Goal: Information Seeking & Learning: Check status

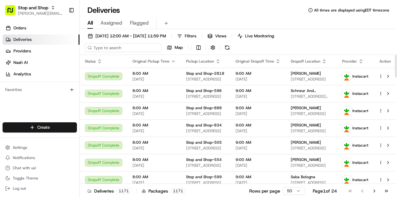
click at [113, 48] on input at bounding box center [123, 47] width 77 height 9
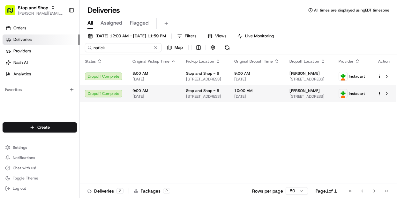
type input "natick"
click at [227, 96] on td "Stop and Shop - 6 [STREET_ADDRESS]" at bounding box center [205, 93] width 48 height 17
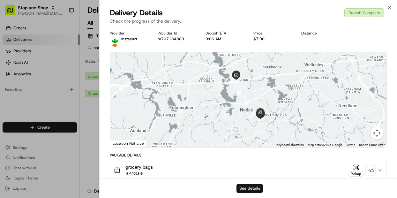
click at [260, 187] on button "See details" at bounding box center [250, 188] width 27 height 9
click at [389, 5] on div "Close Delivery Details Dropoff Complete Check the progress of the delivery. Pro…" at bounding box center [248, 99] width 298 height 198
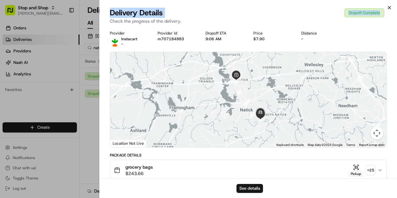
click at [390, 5] on div "Close Delivery Details Dropoff Complete Check the progress of the delivery. Pro…" at bounding box center [248, 99] width 298 height 198
click at [390, 8] on icon "button" at bounding box center [389, 7] width 3 height 3
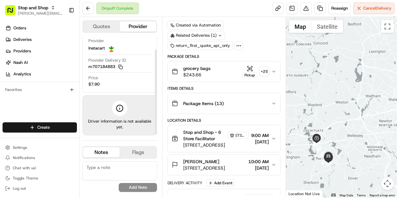
scroll to position [15, 0]
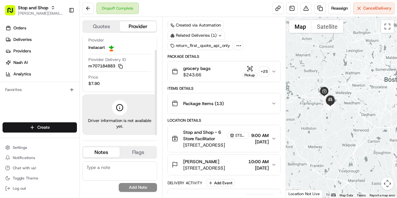
click at [103, 26] on button "Quotes" at bounding box center [101, 26] width 37 height 10
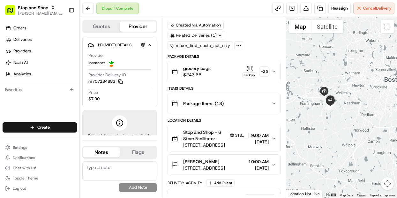
click at [136, 23] on button "Provider" at bounding box center [138, 26] width 37 height 10
click at [130, 150] on button "Flags" at bounding box center [138, 152] width 37 height 10
click at [107, 151] on button "Notes" at bounding box center [101, 152] width 37 height 10
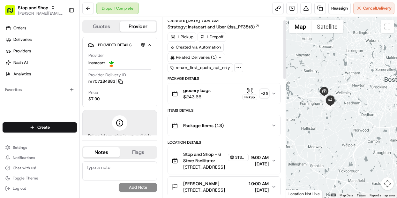
scroll to position [0, 0]
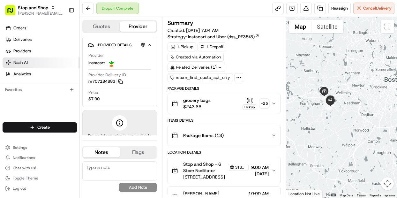
click at [15, 61] on span "Nash AI" at bounding box center [20, 63] width 14 height 6
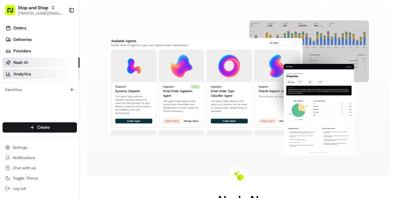
click at [22, 74] on span "Analytics" at bounding box center [22, 74] width 18 height 6
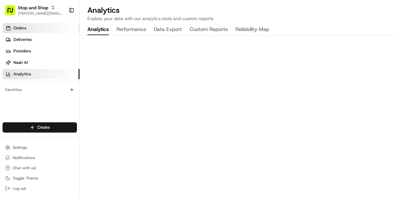
click at [22, 30] on span "Orders" at bounding box center [19, 28] width 13 height 6
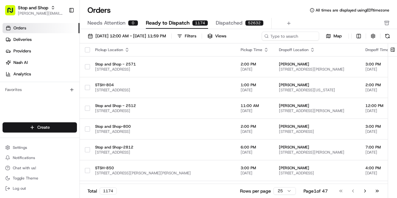
click at [16, 28] on span "Orders" at bounding box center [19, 28] width 13 height 6
